Goal: Information Seeking & Learning: Learn about a topic

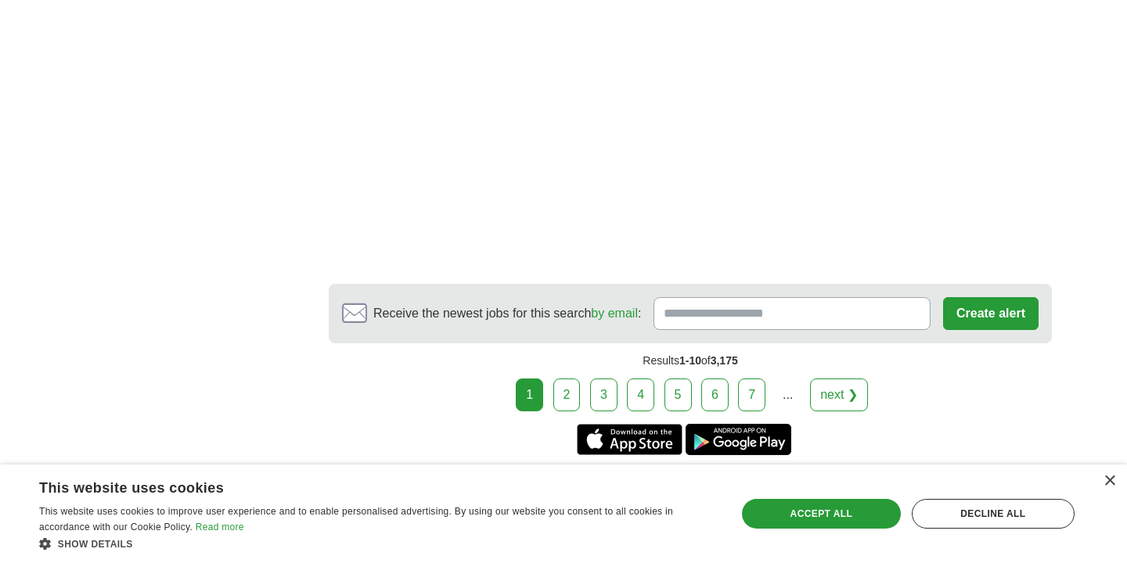
scroll to position [2780, 0]
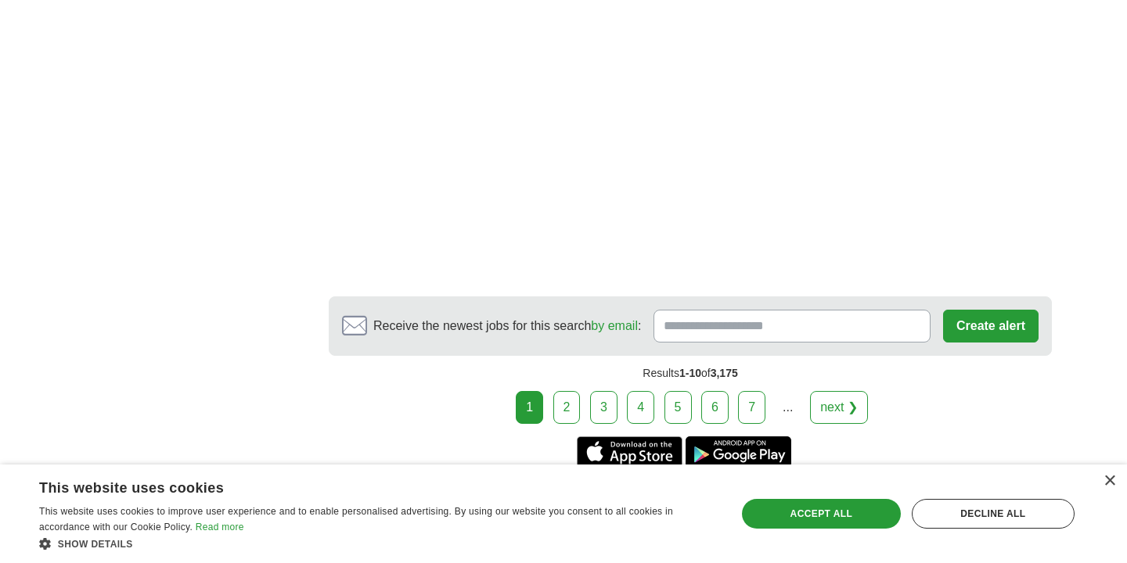
click at [568, 413] on link "2" at bounding box center [566, 407] width 27 height 33
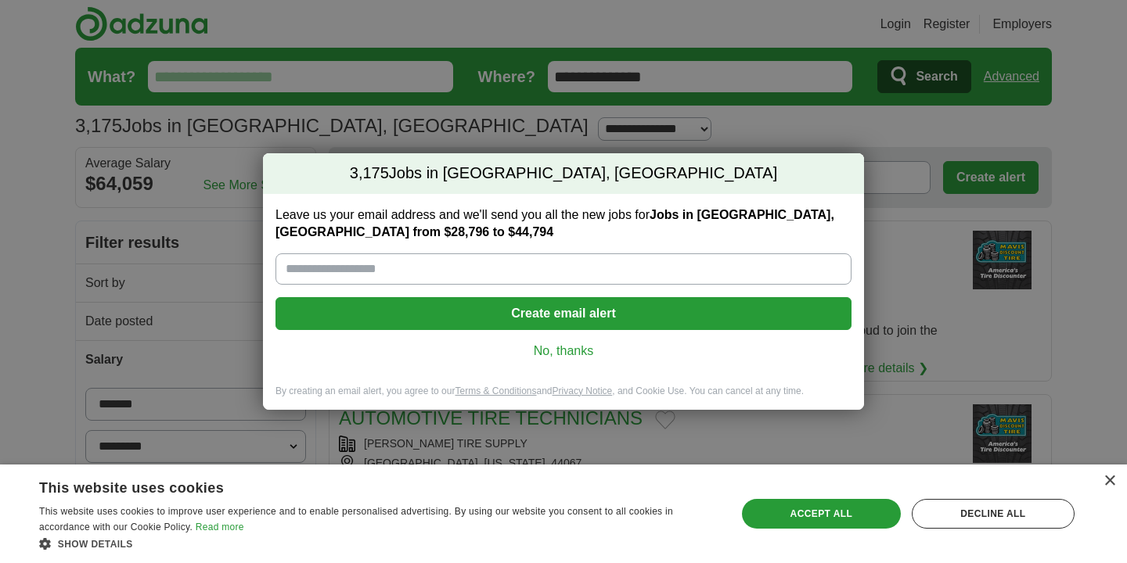
click at [563, 351] on link "No, thanks" at bounding box center [563, 351] width 551 height 17
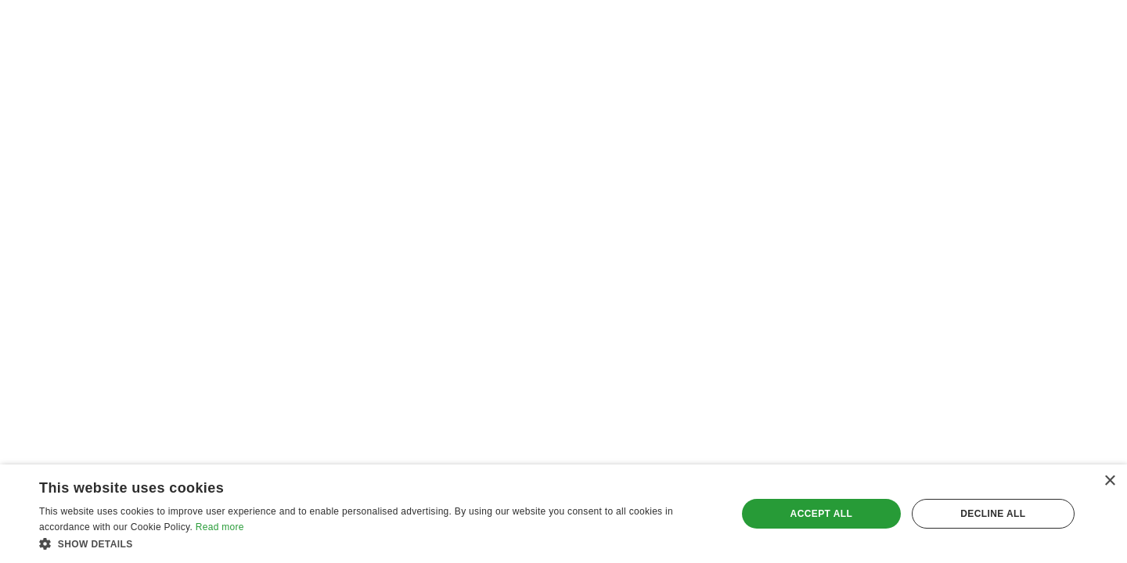
scroll to position [2795, 0]
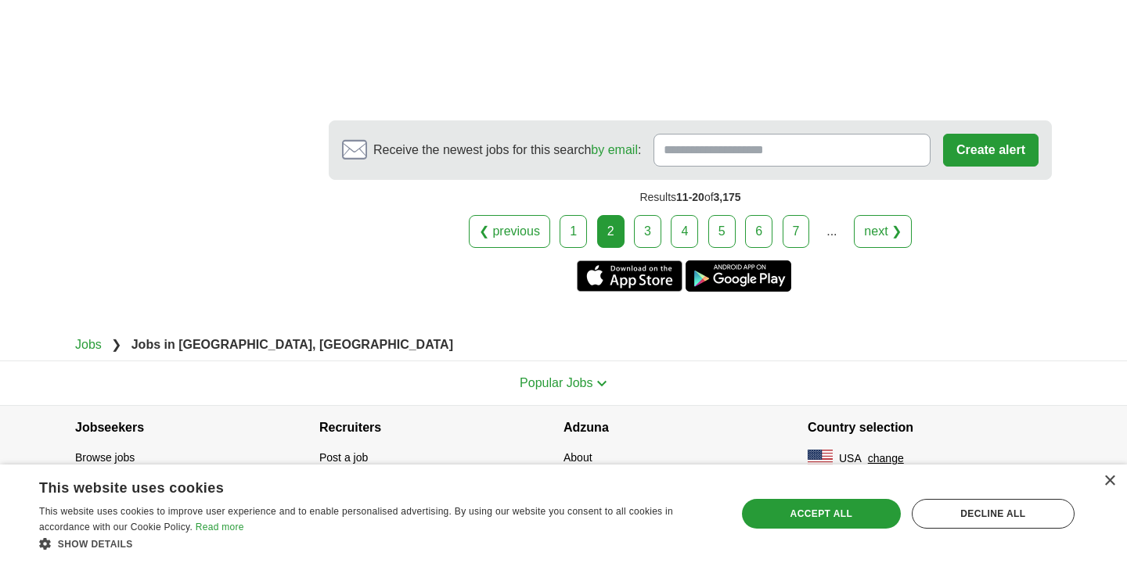
click at [643, 232] on link "3" at bounding box center [647, 231] width 27 height 33
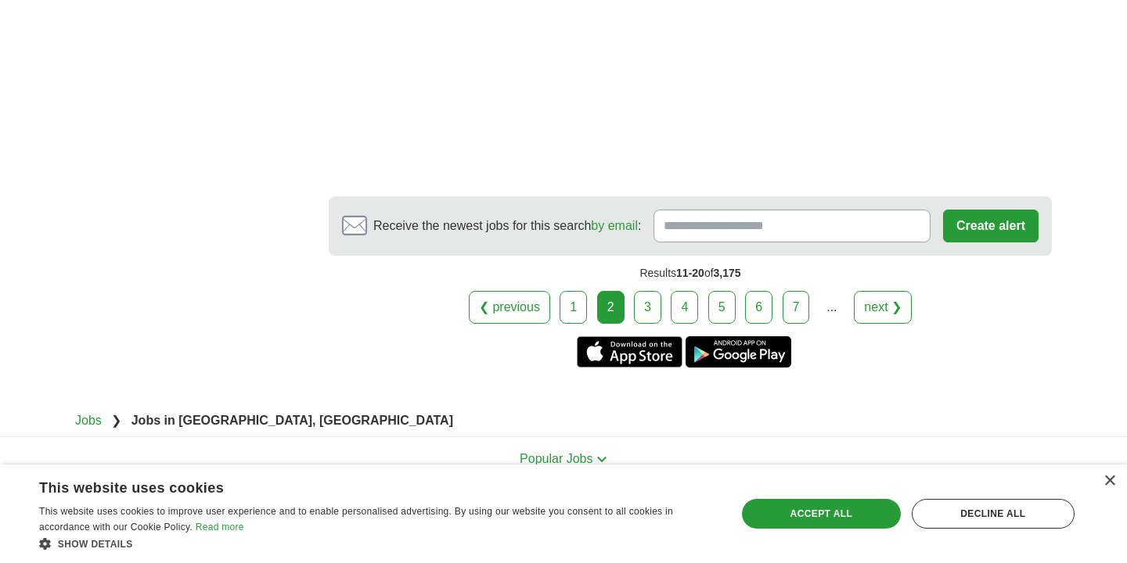
scroll to position [2698, 0]
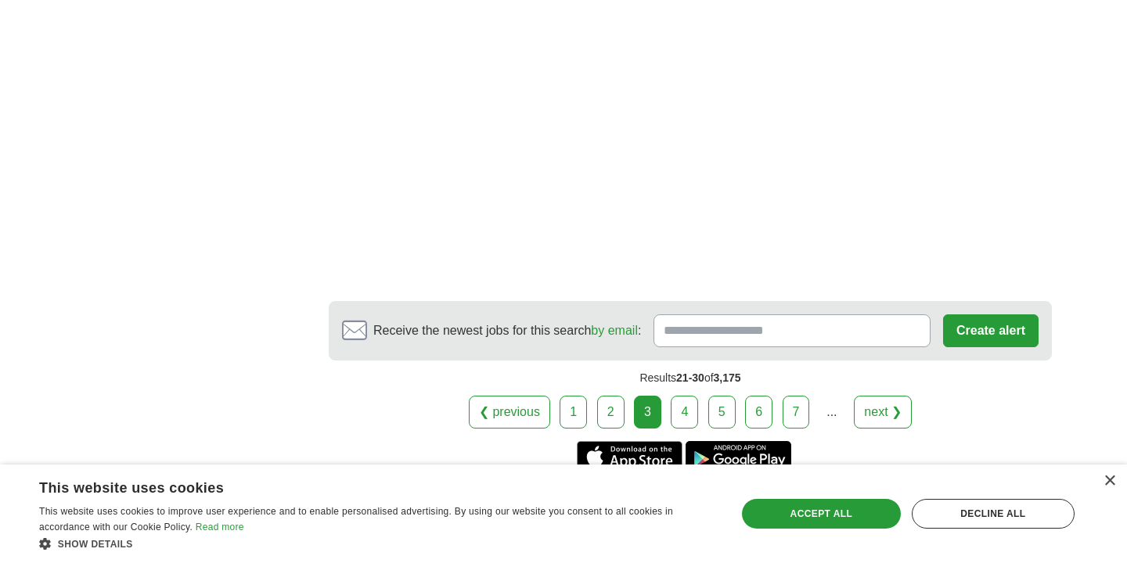
scroll to position [2902, 0]
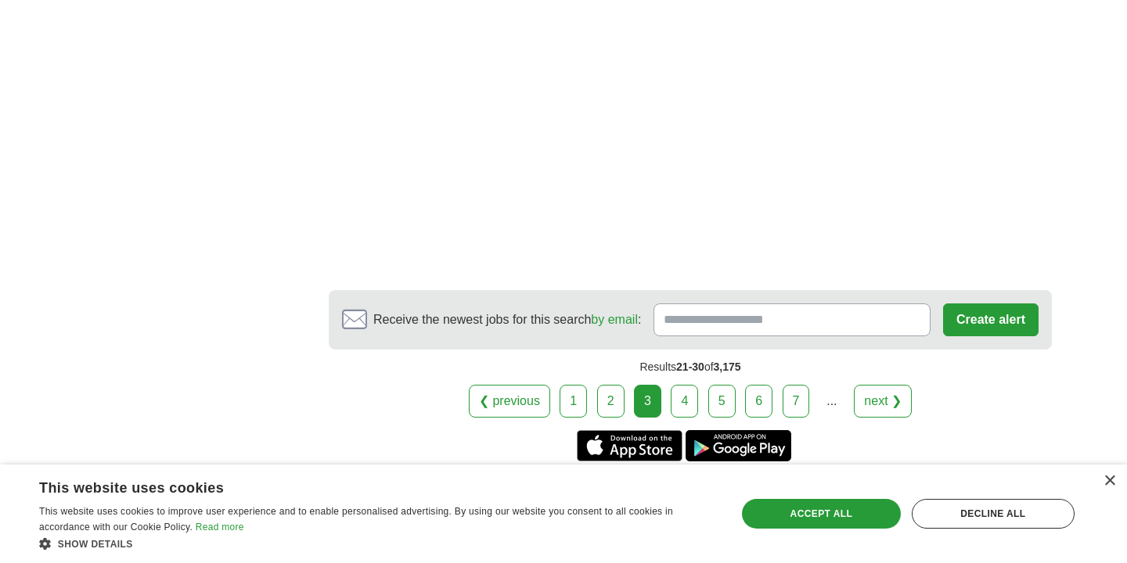
click at [685, 387] on link "4" at bounding box center [684, 401] width 27 height 33
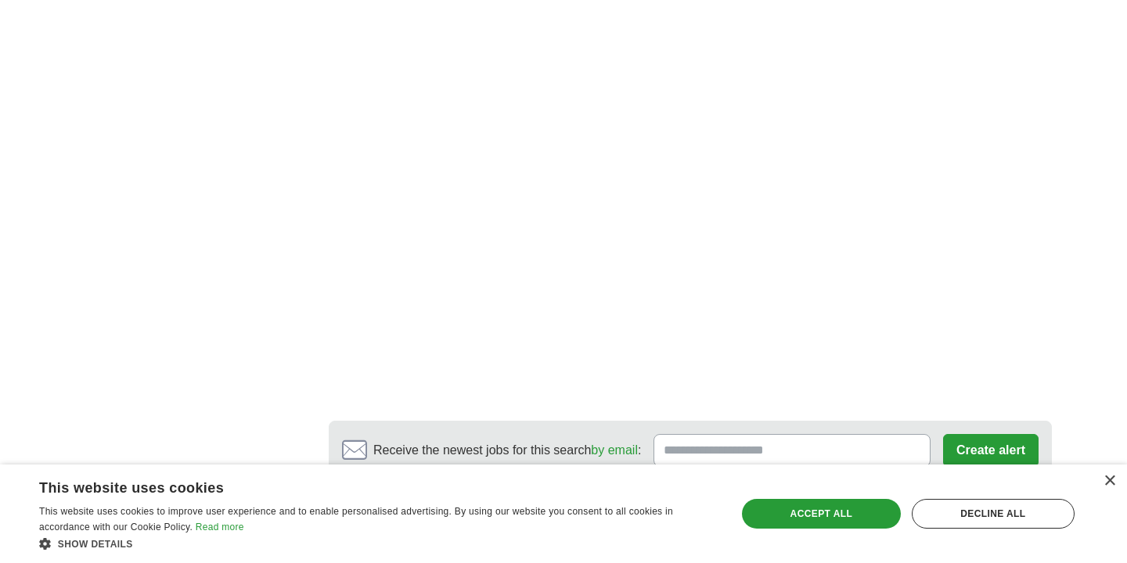
scroll to position [2897, 0]
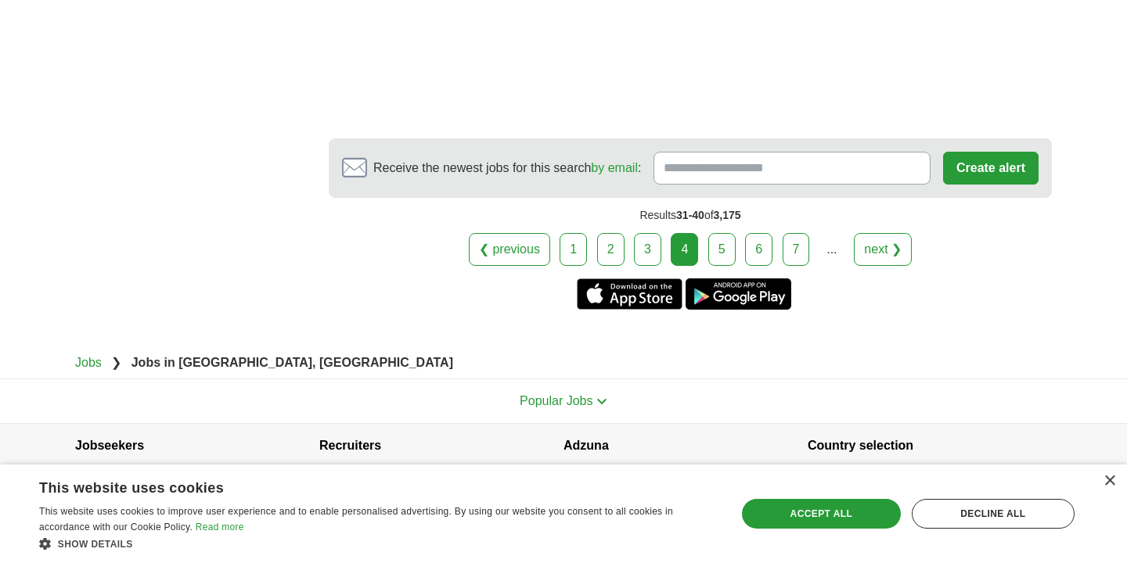
click at [722, 233] on link "5" at bounding box center [721, 249] width 27 height 33
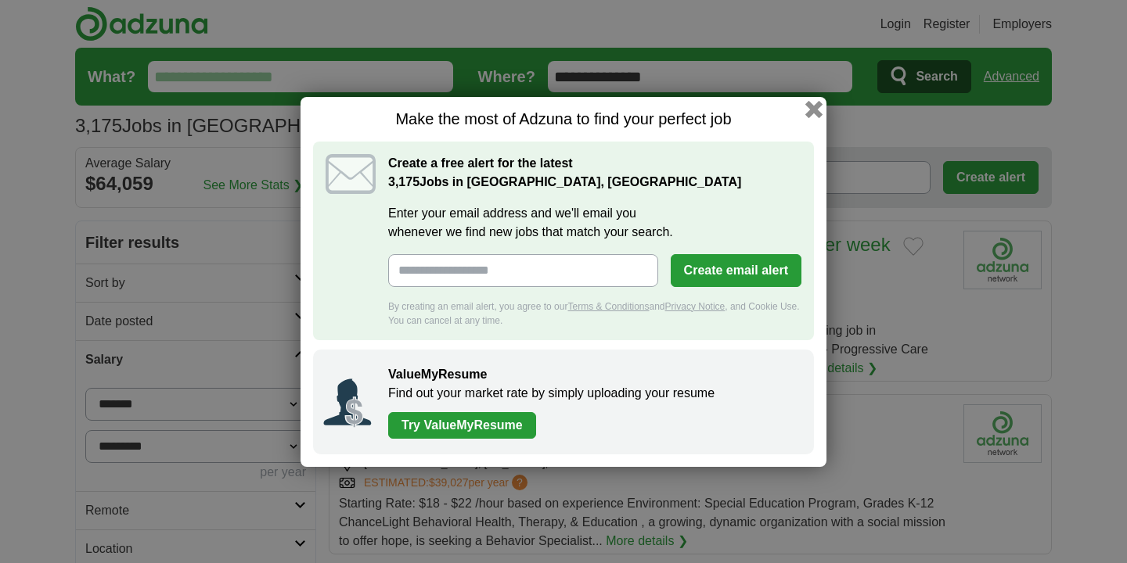
click at [813, 106] on button "button" at bounding box center [813, 108] width 17 height 17
